Goal: Information Seeking & Learning: Learn about a topic

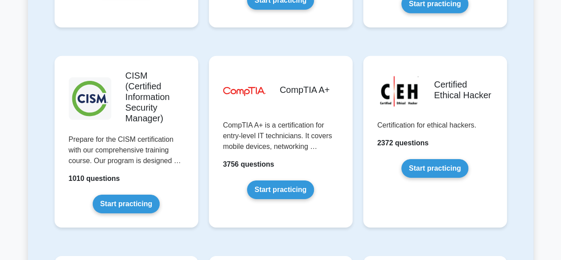
scroll to position [1320, 0]
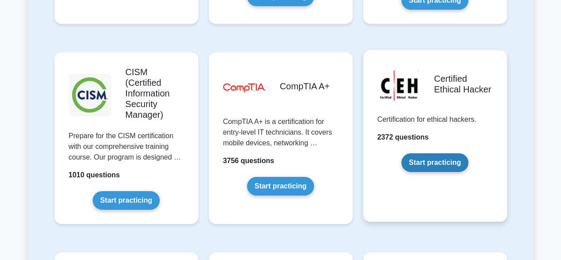
click at [453, 153] on link "Start practicing" at bounding box center [435, 162] width 67 height 19
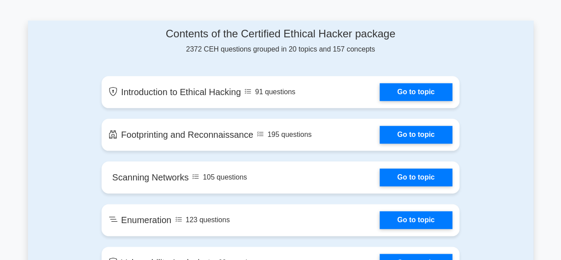
scroll to position [467, 0]
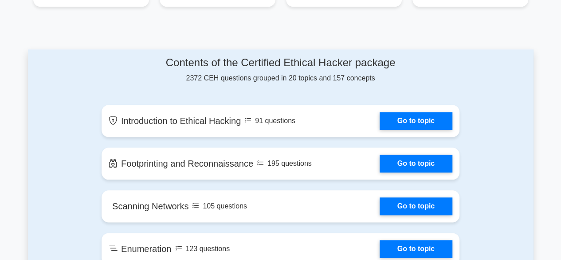
scroll to position [435, 0]
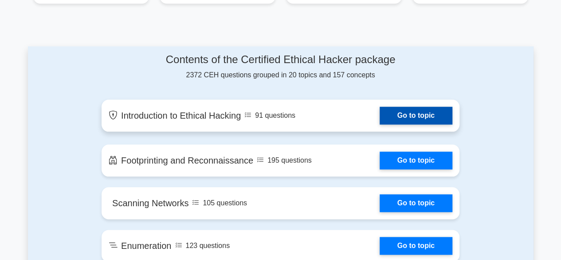
click at [380, 119] on link "Go to topic" at bounding box center [416, 115] width 73 height 18
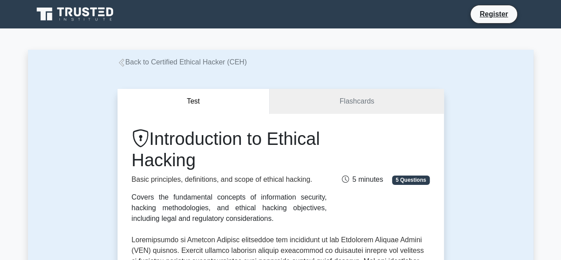
drag, startPoint x: 562, startPoint y: 43, endPoint x: 527, endPoint y: 27, distance: 38.5
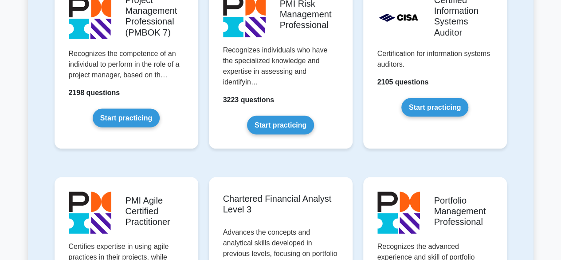
scroll to position [815, 0]
